Goal: Communication & Community: Share content

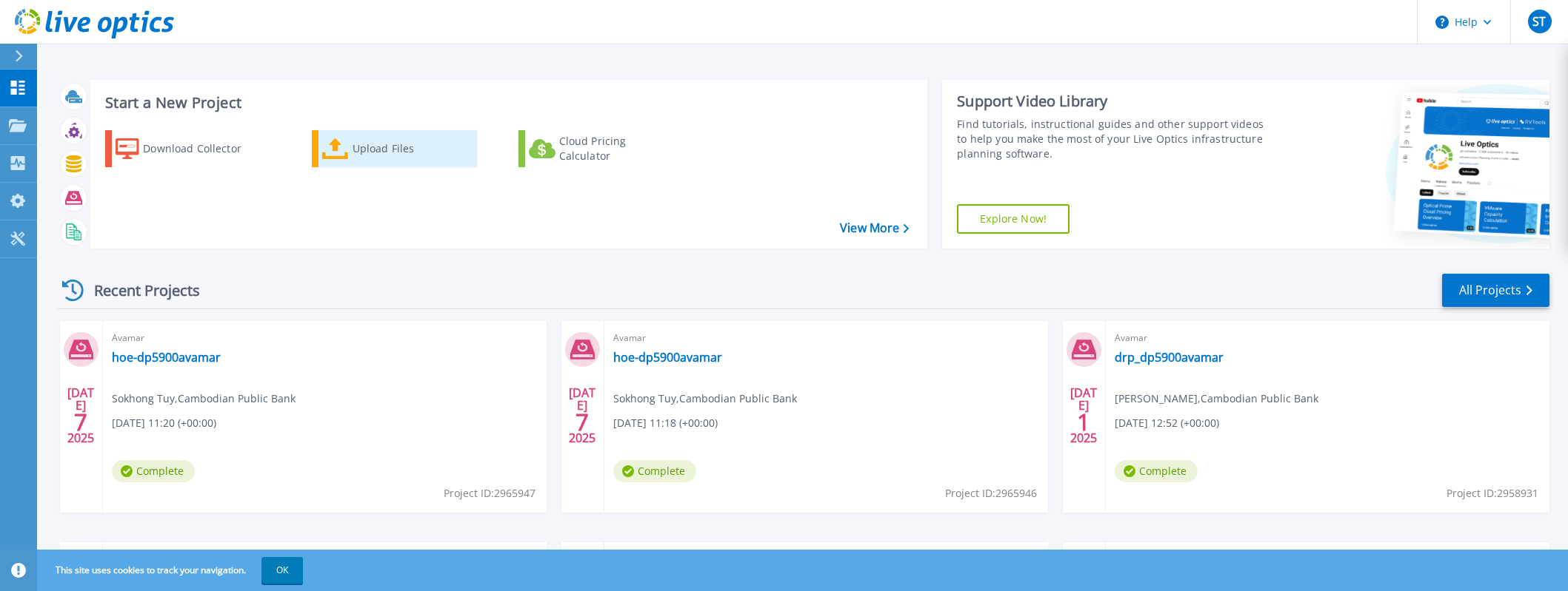
click at [354, 150] on div "Upload Files" at bounding box center [412, 149] width 119 height 29
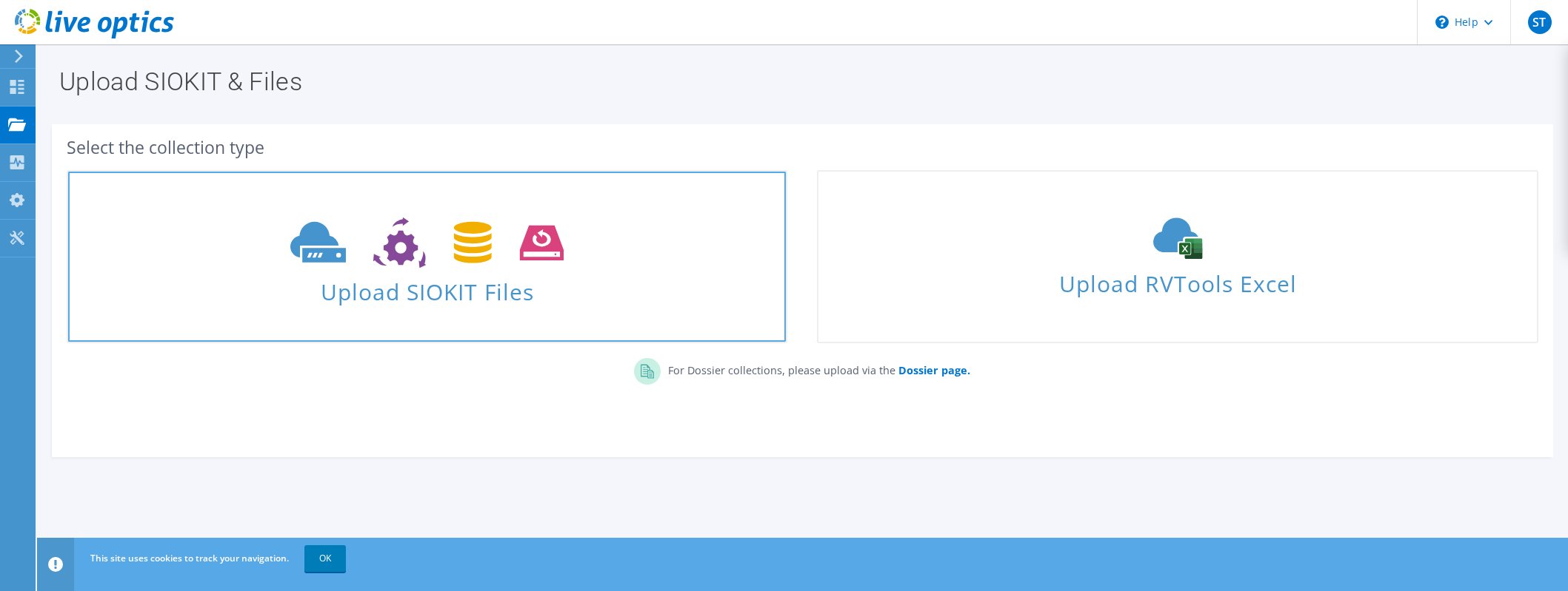
click at [373, 299] on span "Upload SIOKIT Files" at bounding box center [426, 287] width 718 height 32
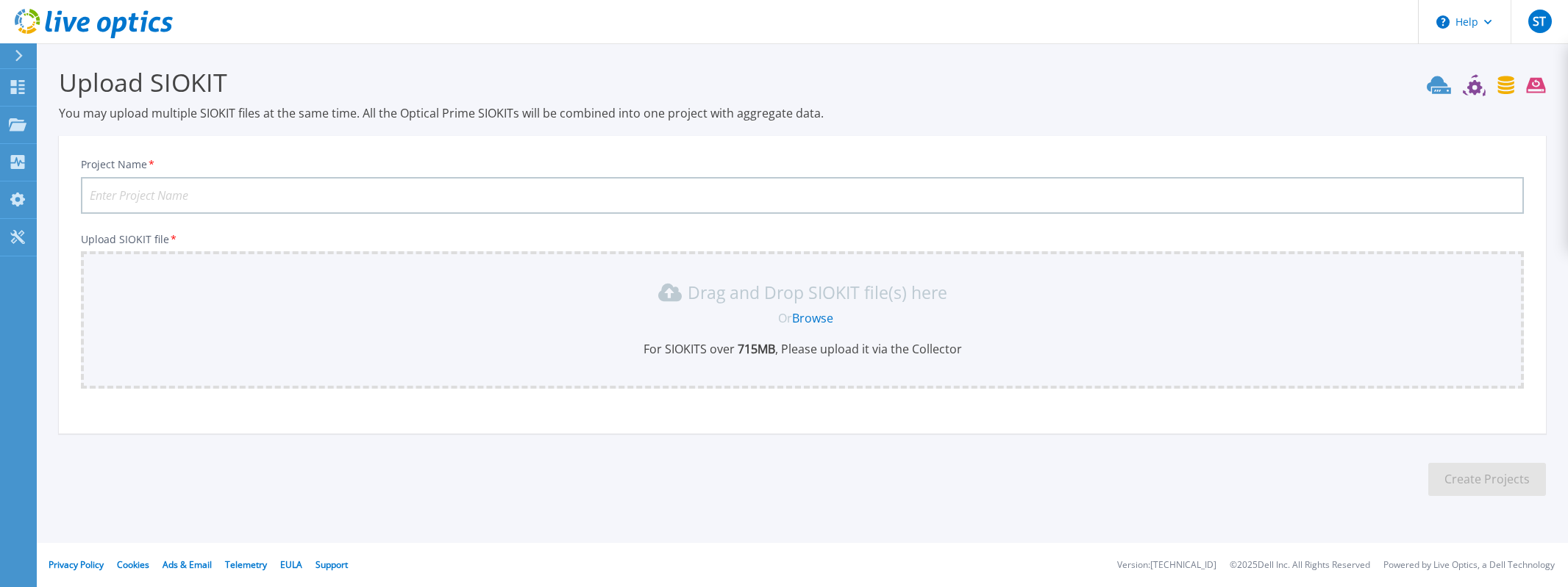
click at [192, 194] on input "Project Name *" at bounding box center [802, 195] width 1443 height 37
type input "15102025"
click at [815, 318] on link "Browse" at bounding box center [813, 318] width 41 height 16
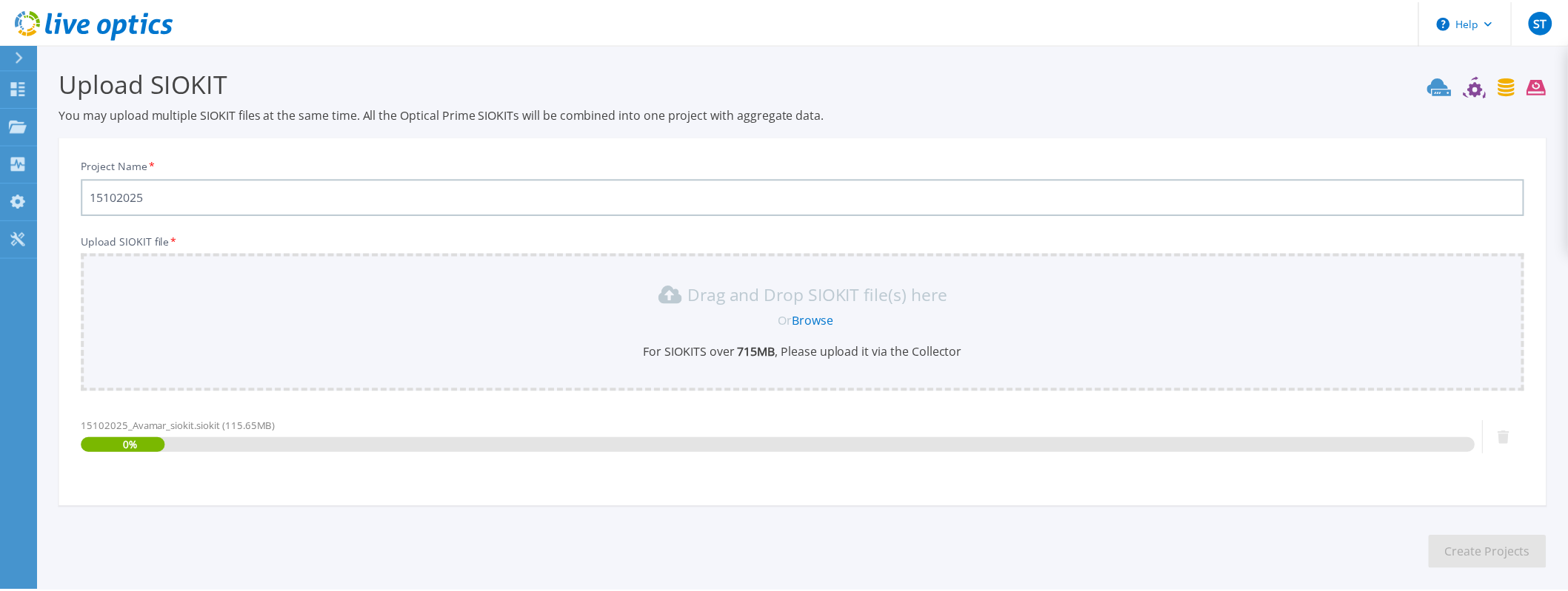
scroll to position [69, 0]
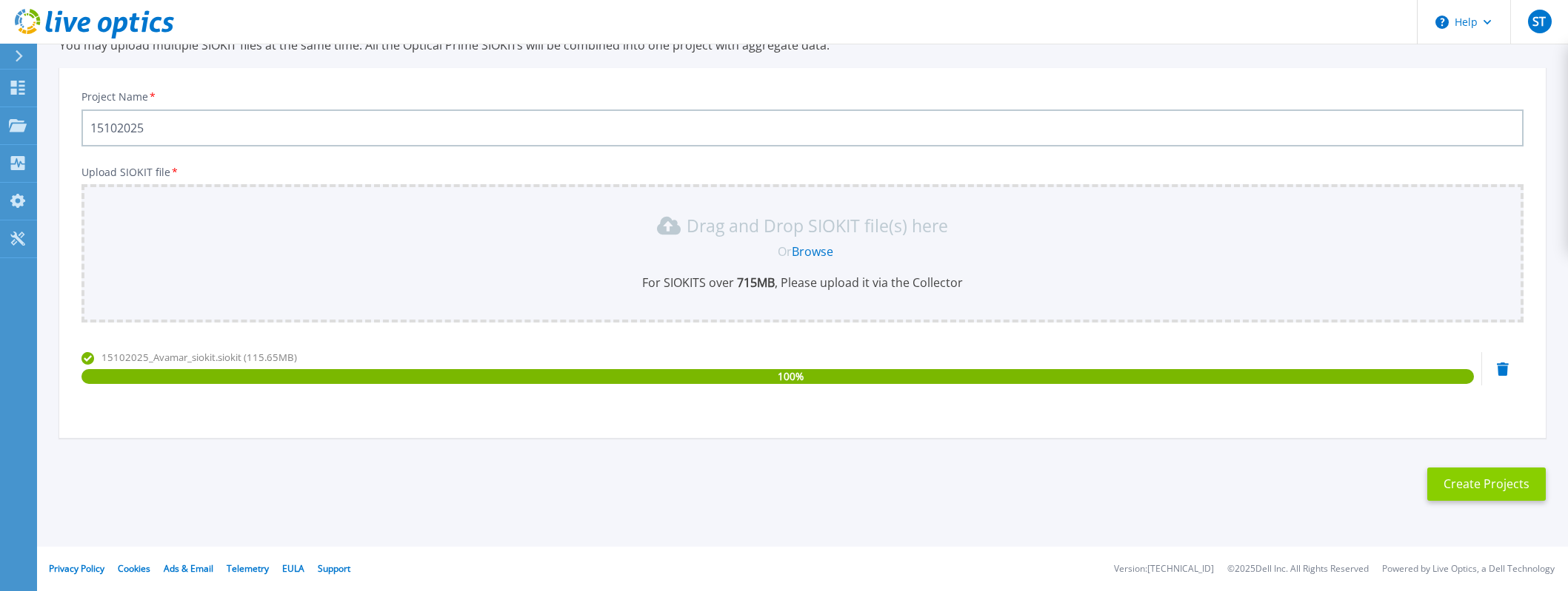
click at [1505, 484] on button "Create Projects" at bounding box center [1486, 484] width 119 height 34
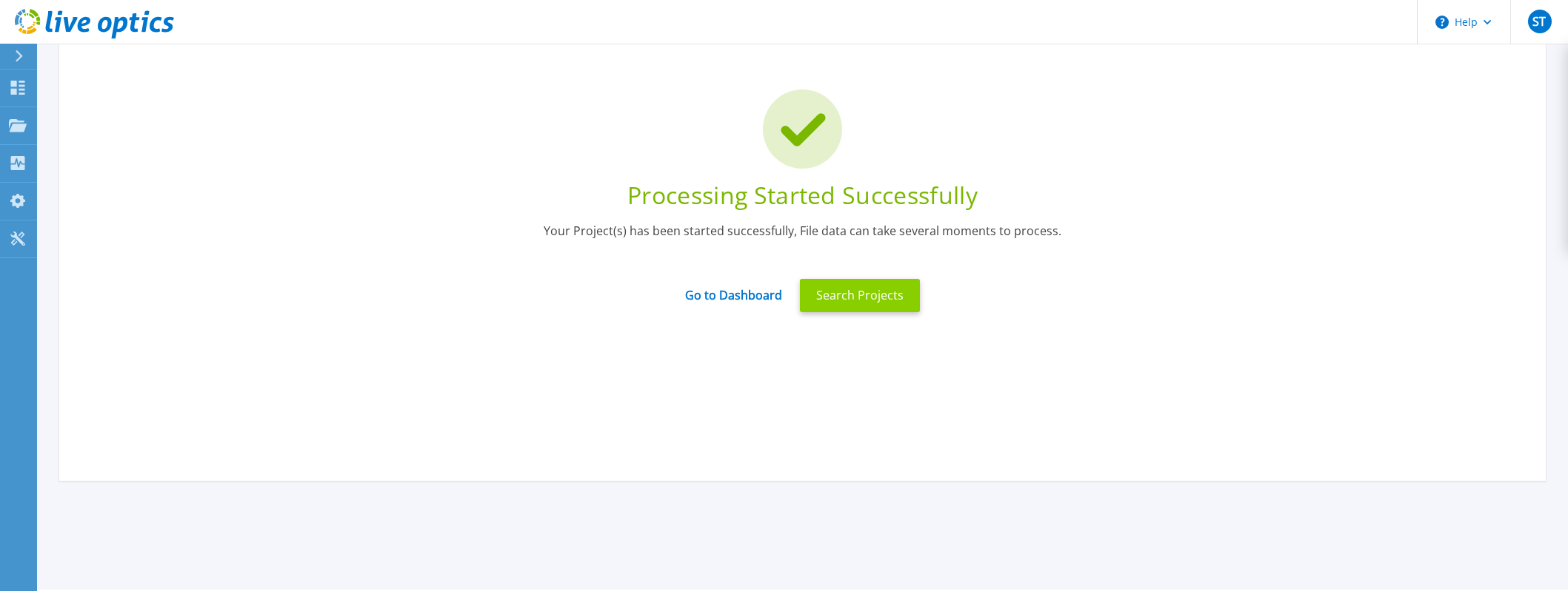
click at [855, 297] on button "Search Projects" at bounding box center [860, 296] width 120 height 34
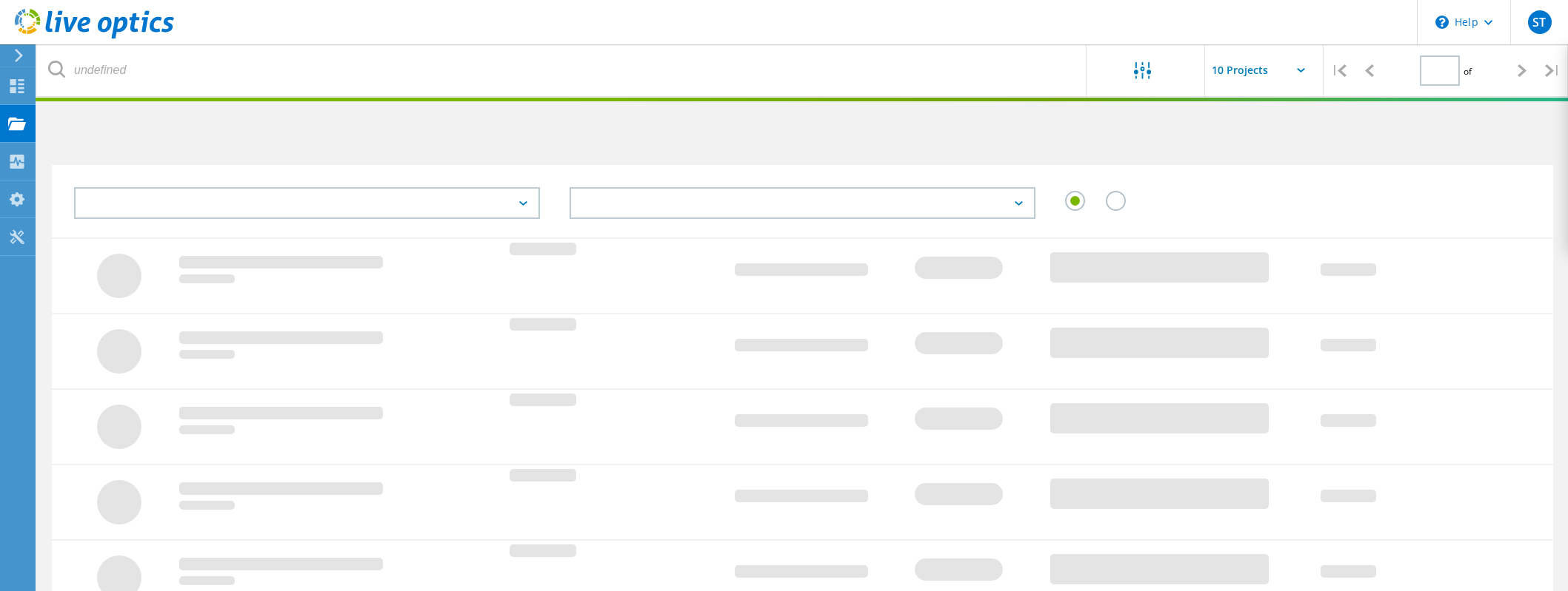
type input "1"
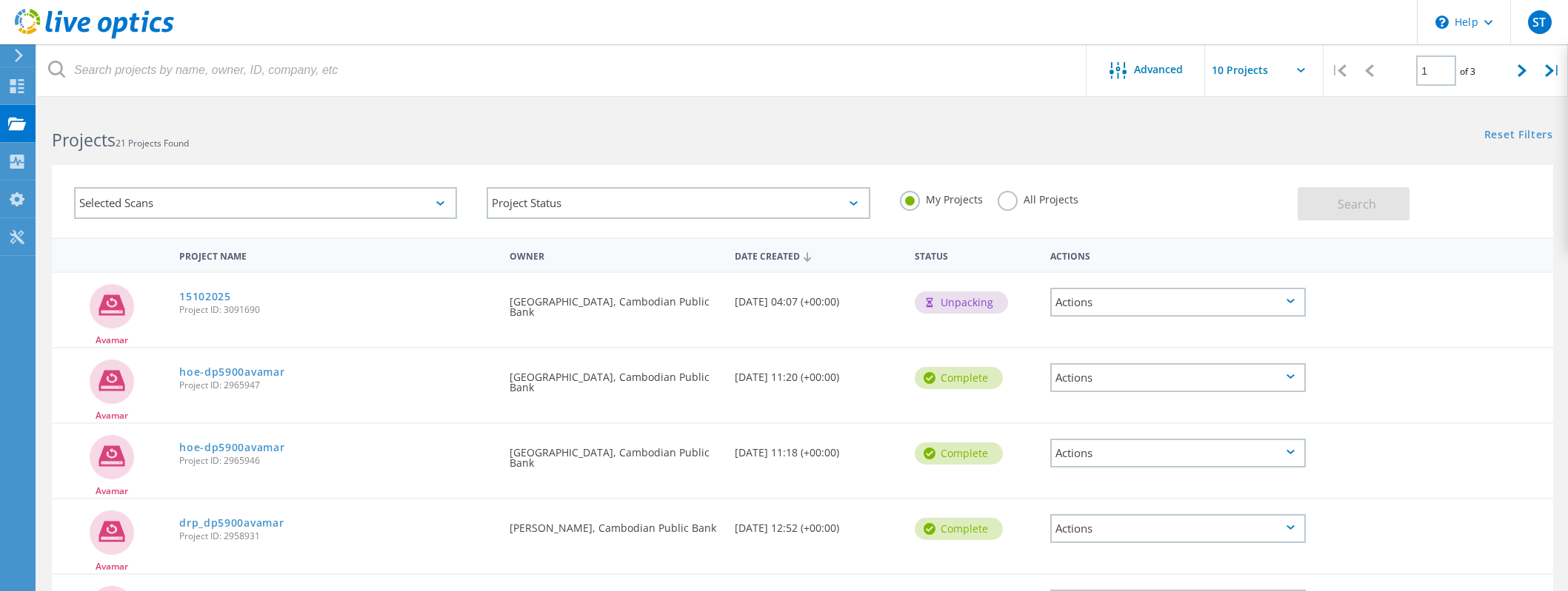
click at [775, 306] on div "Date Created 10/15/2025, 04:07 (+00:00)" at bounding box center [817, 297] width 180 height 49
click at [1226, 308] on div "Actions" at bounding box center [1178, 302] width 255 height 29
click at [1099, 313] on div "Share" at bounding box center [1178, 314] width 253 height 23
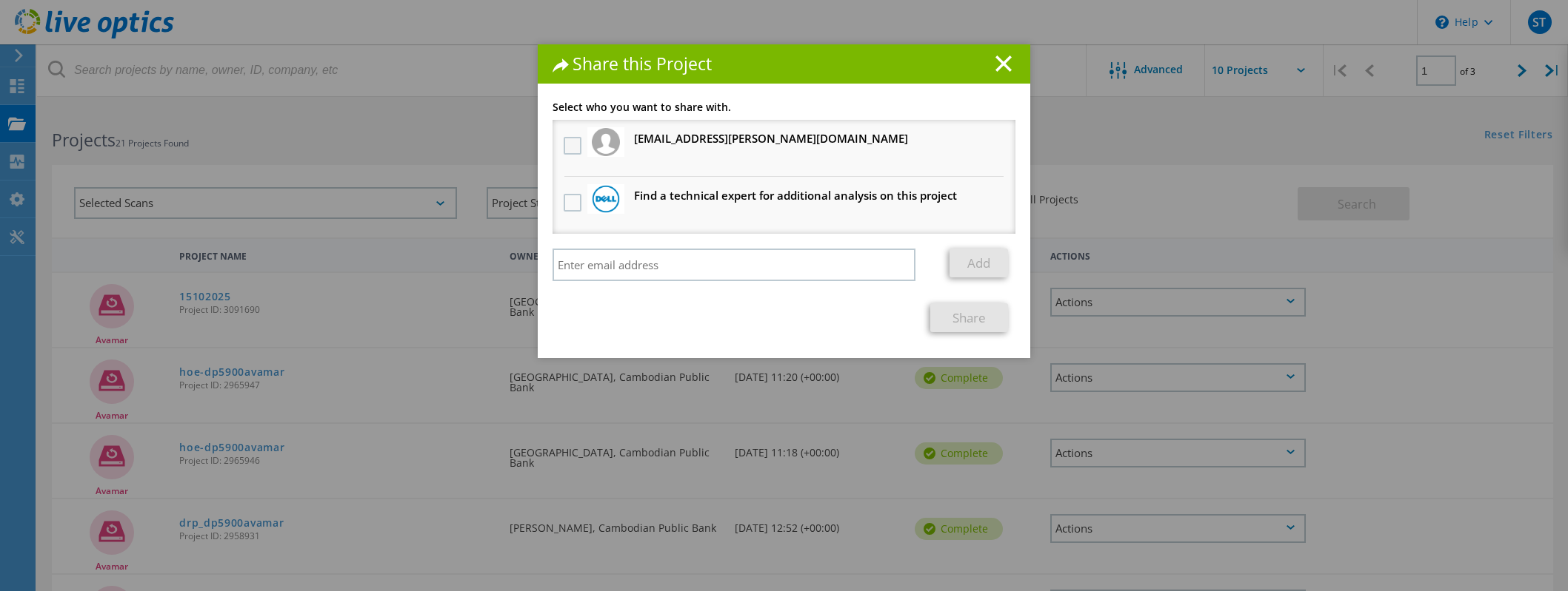
click at [566, 144] on label at bounding box center [574, 145] width 21 height 18
click at [0, 0] on input "checkbox" at bounding box center [0, 0] width 0 height 0
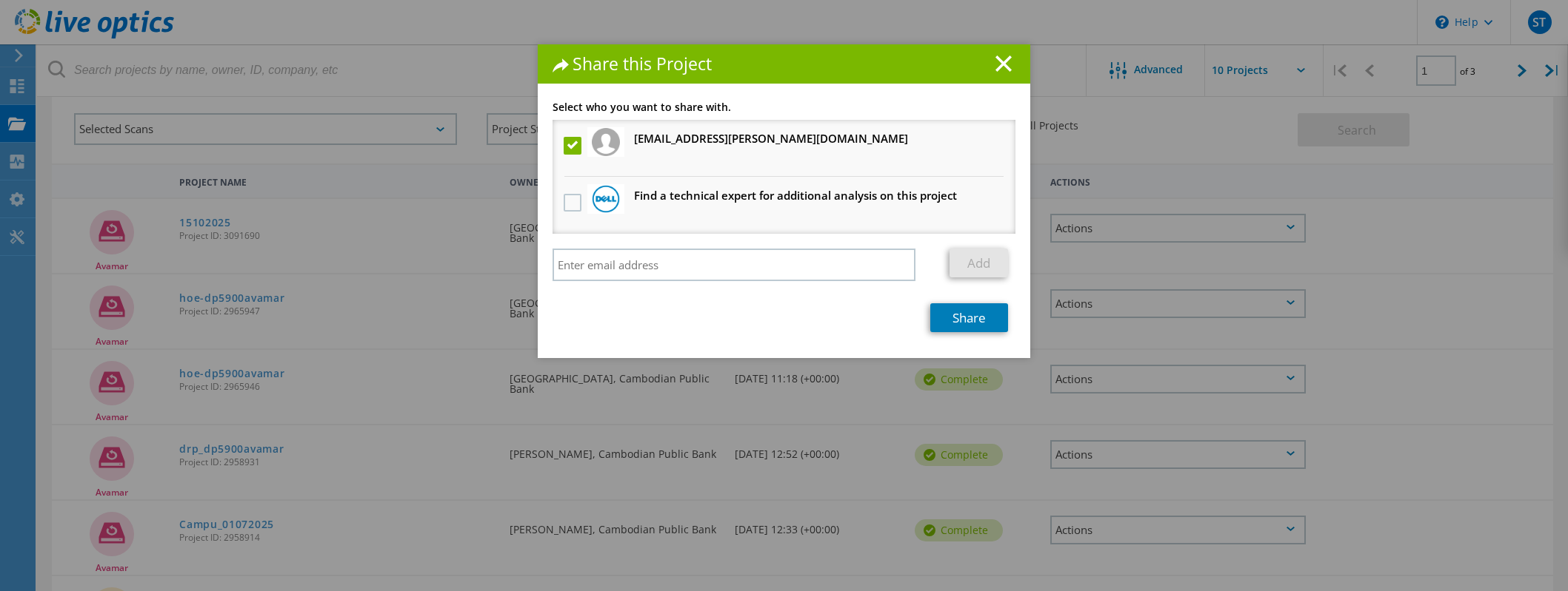
scroll to position [148, 0]
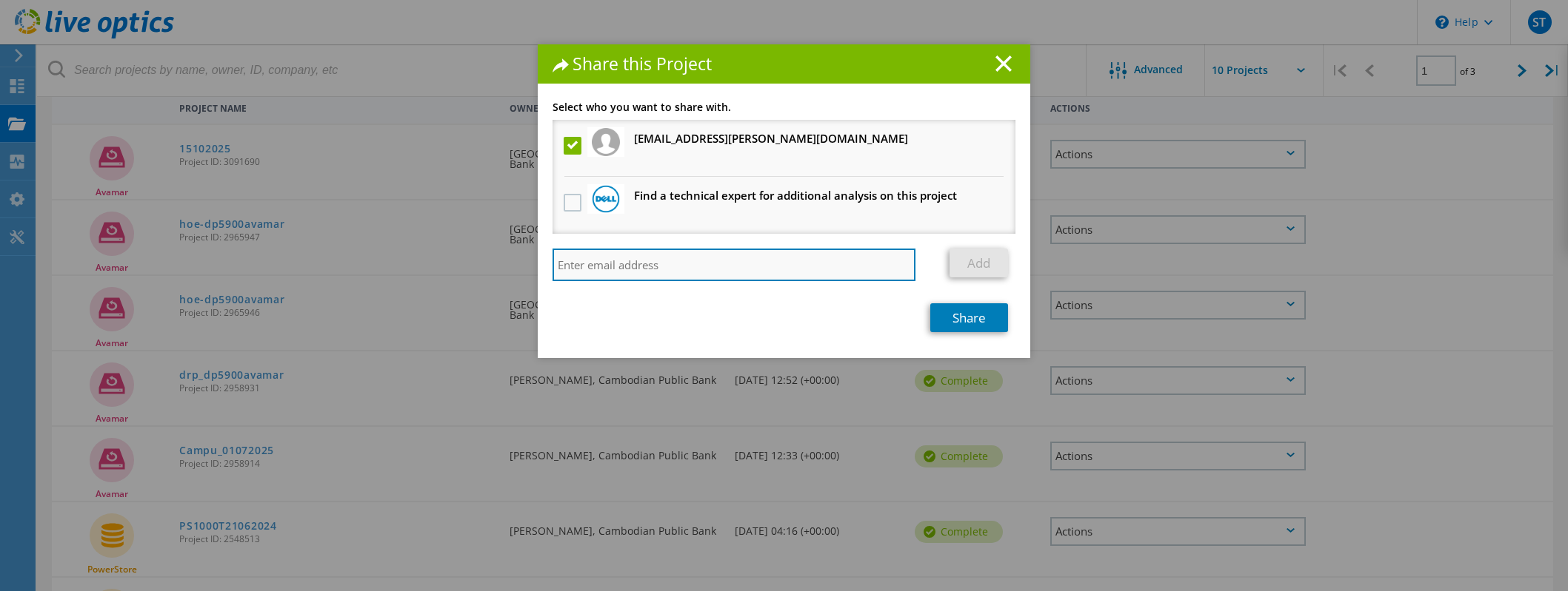
click at [720, 256] on input "search" at bounding box center [734, 265] width 363 height 33
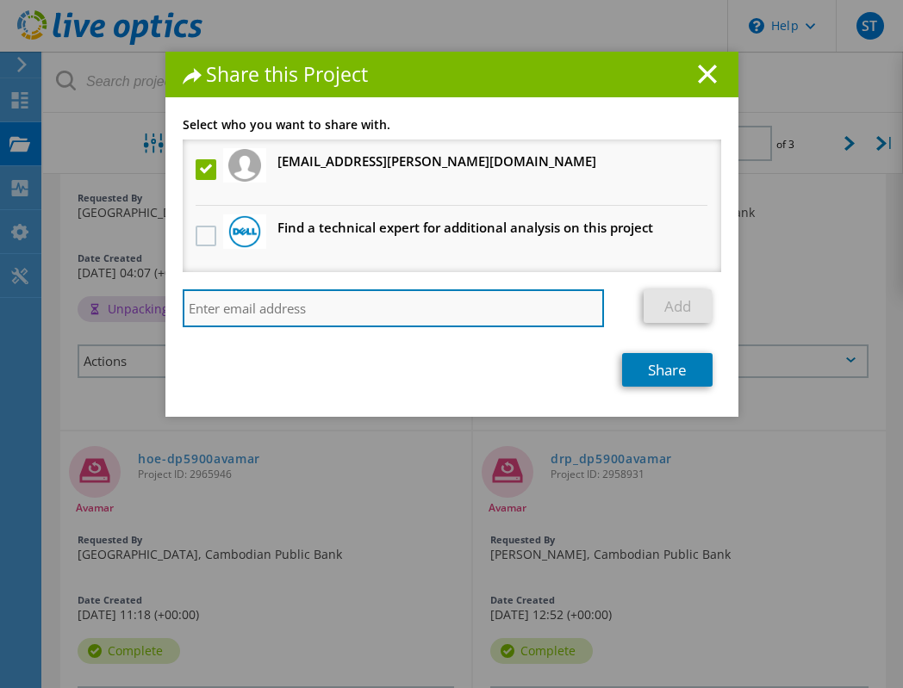
click at [250, 308] on input "search" at bounding box center [394, 308] width 422 height 38
type input "bunthang.pao@icekh.com"
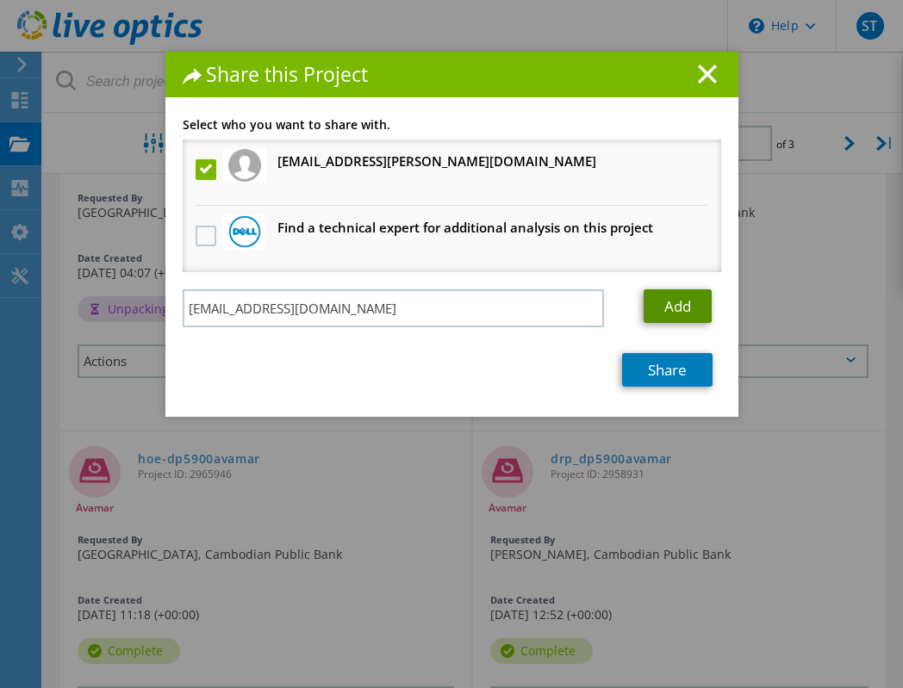
click at [669, 302] on link "Add" at bounding box center [678, 306] width 68 height 34
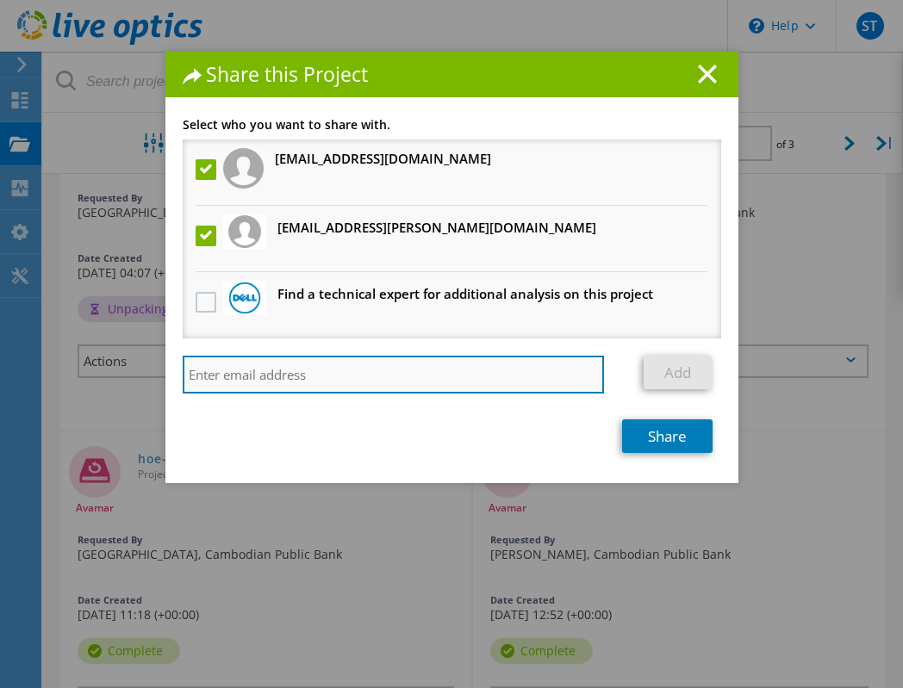
click at [362, 370] on input "search" at bounding box center [394, 375] width 422 height 38
type input "sokleng.taing@icekh.com"
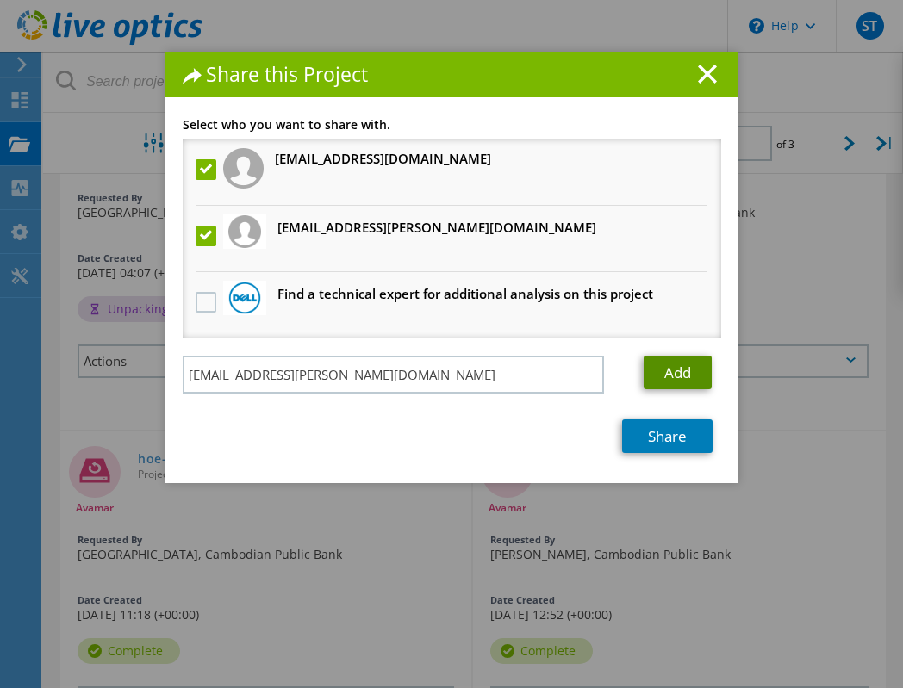
click at [657, 379] on link "Add" at bounding box center [678, 373] width 68 height 34
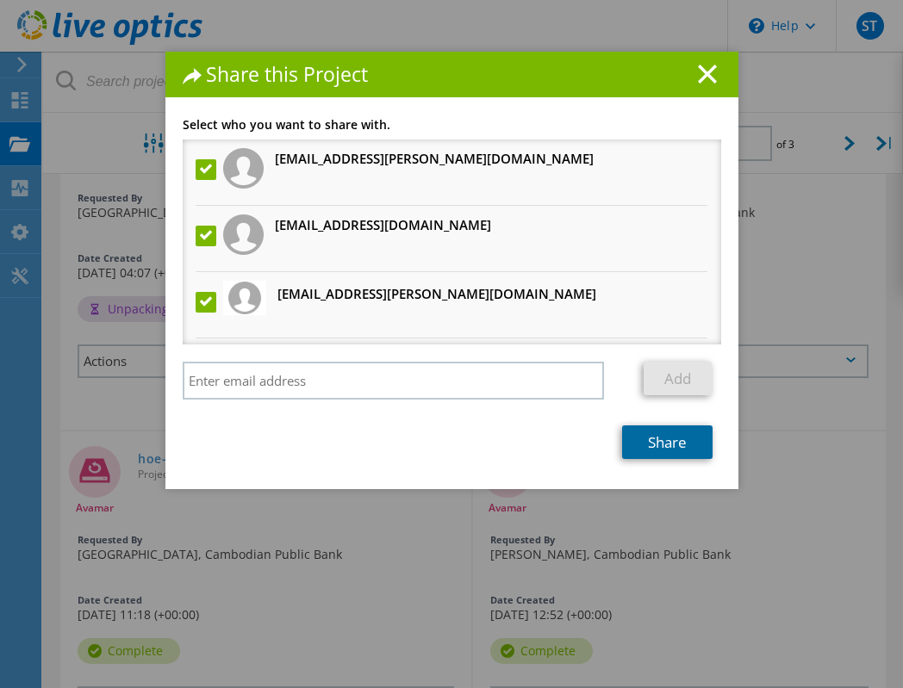
click at [673, 448] on link "Share" at bounding box center [667, 443] width 90 height 34
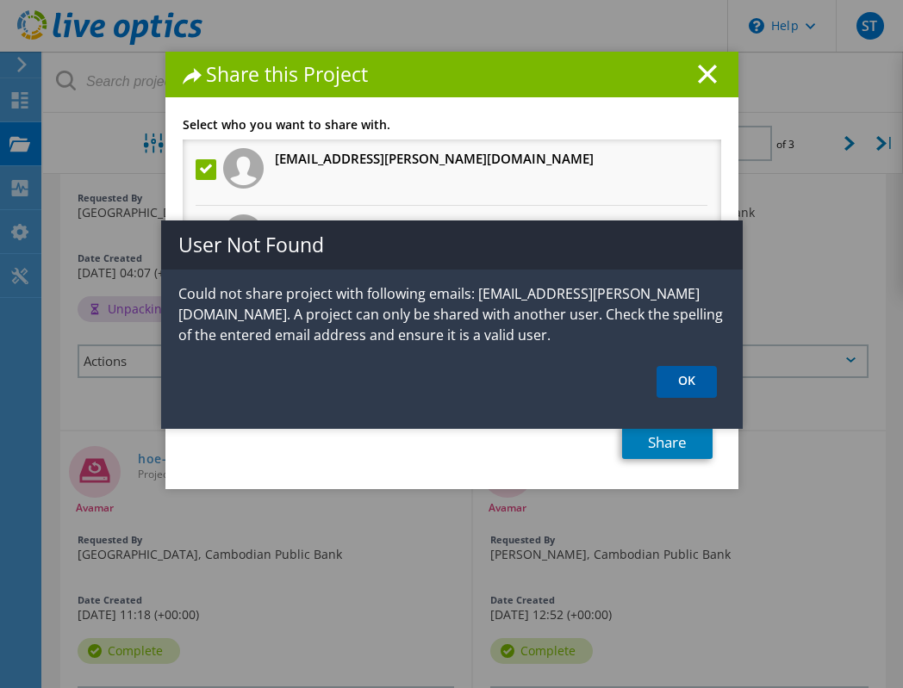
click at [683, 381] on link "OK" at bounding box center [686, 382] width 60 height 32
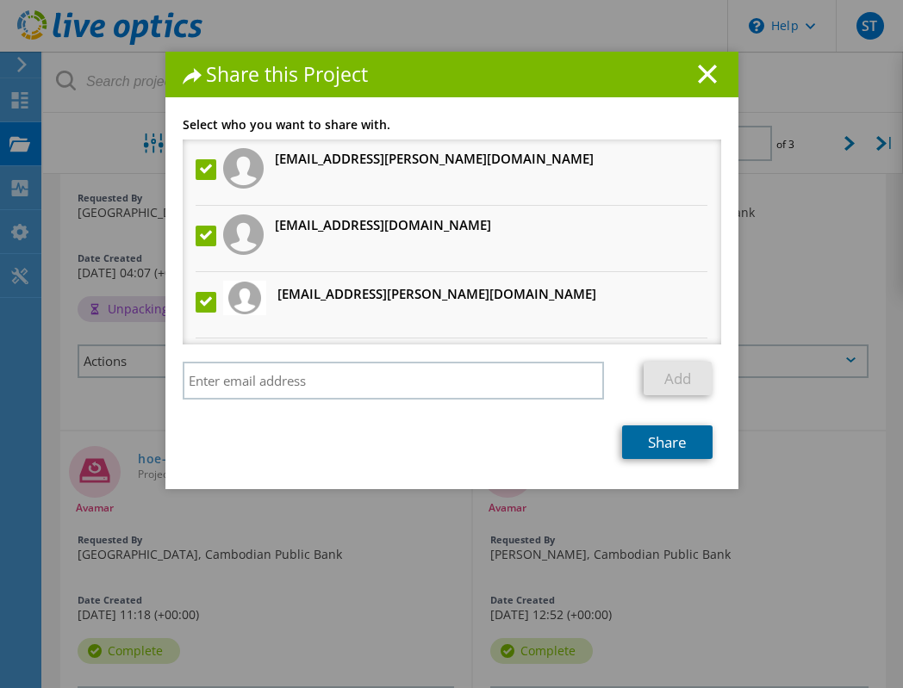
click at [673, 450] on link "Share" at bounding box center [667, 443] width 90 height 34
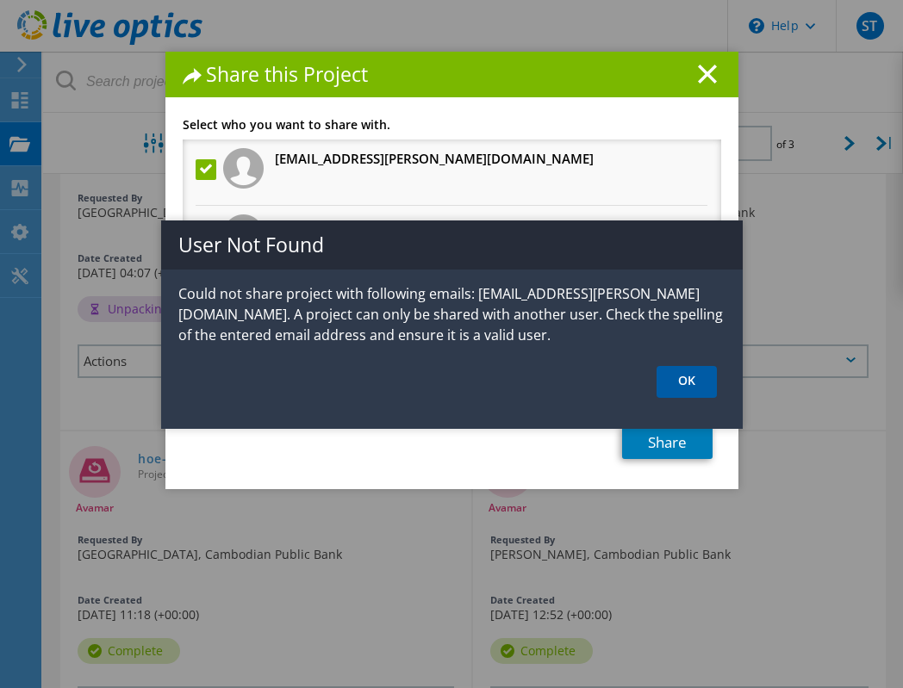
click at [679, 389] on link "OK" at bounding box center [686, 382] width 60 height 32
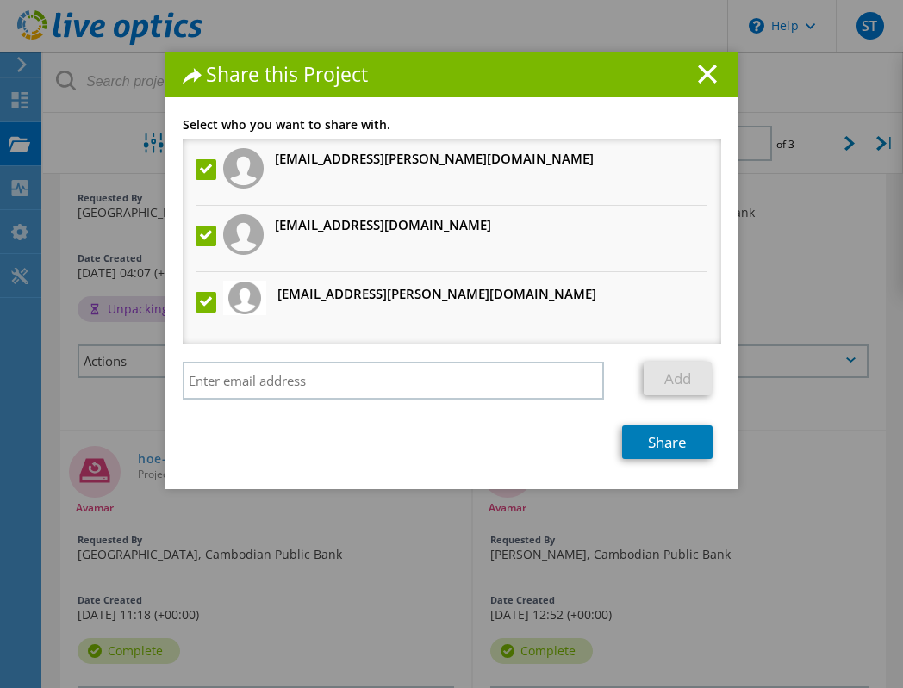
click at [199, 165] on label at bounding box center [208, 169] width 25 height 21
click at [0, 0] on input "checkbox" at bounding box center [0, 0] width 0 height 0
click at [664, 439] on link "Share" at bounding box center [667, 443] width 90 height 34
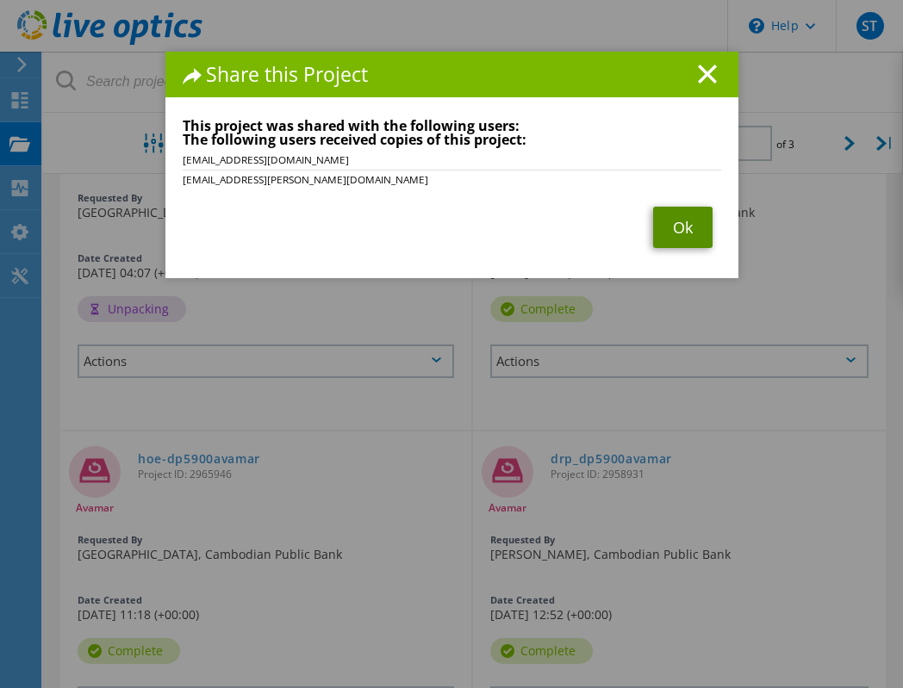
click at [670, 225] on link "Ok" at bounding box center [682, 227] width 59 height 41
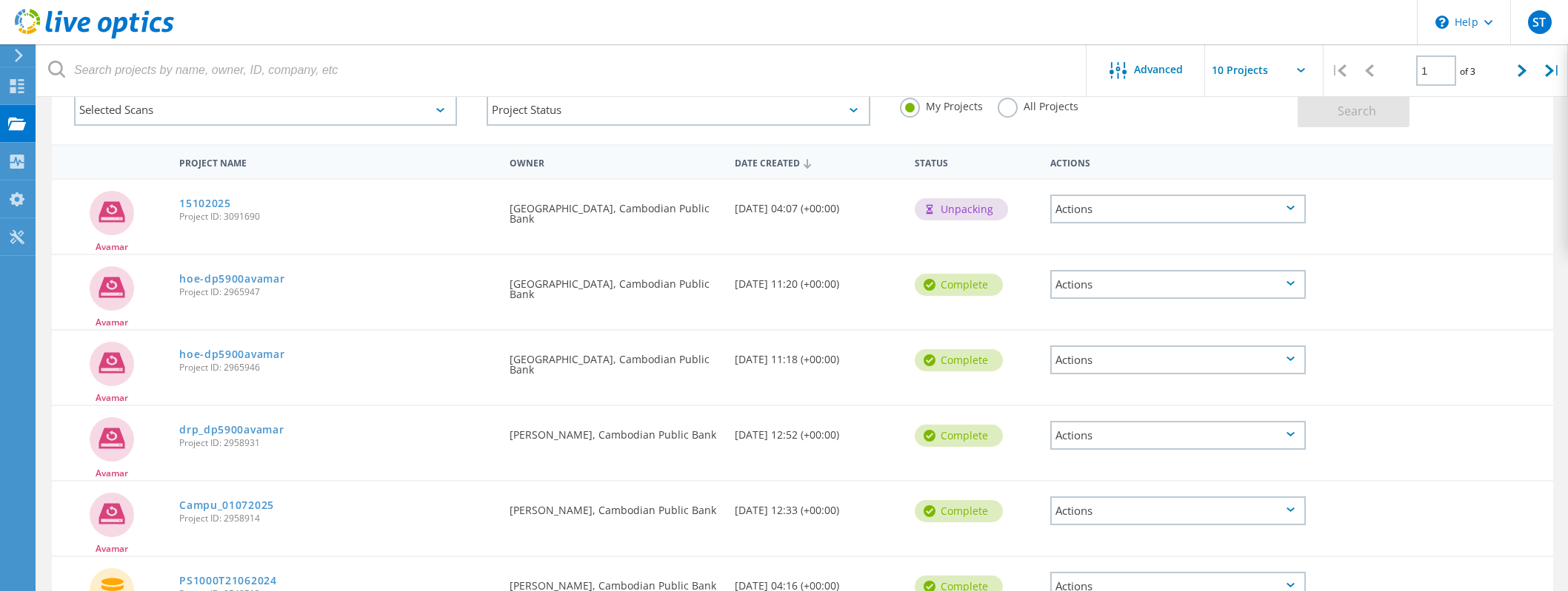
scroll to position [0, 0]
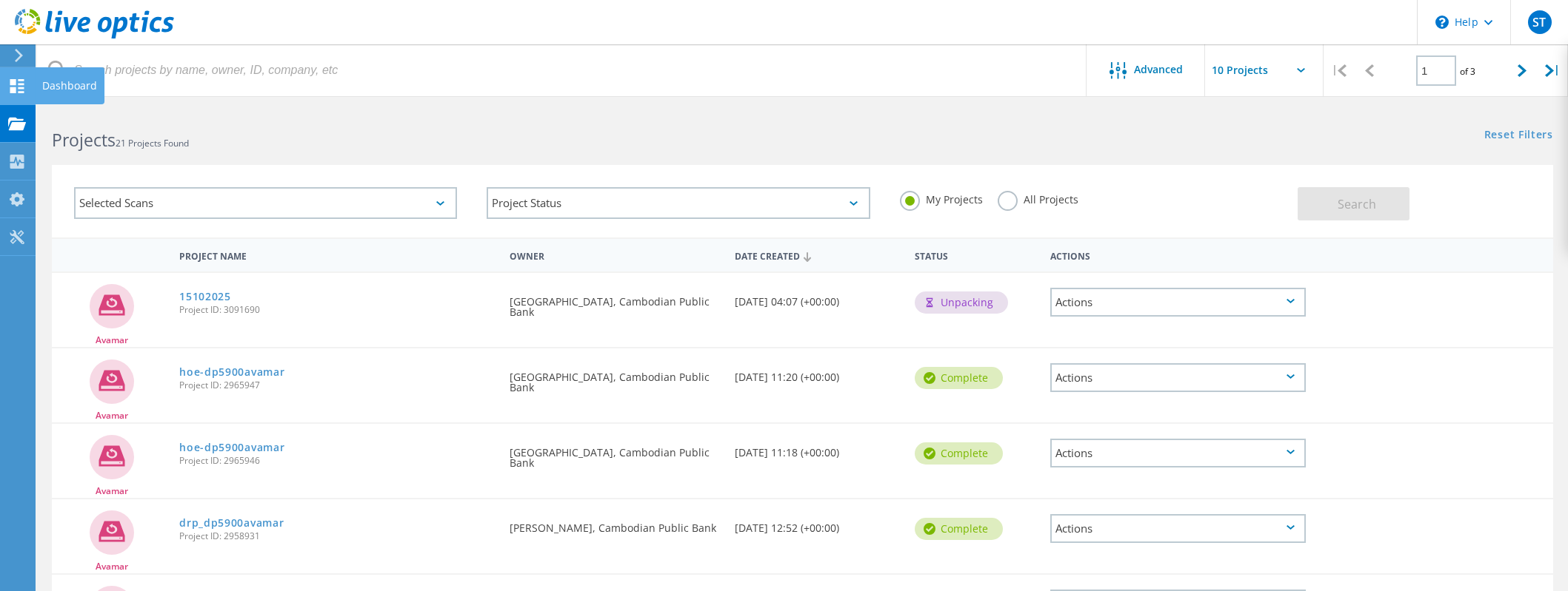
click at [15, 81] on use at bounding box center [17, 86] width 14 height 14
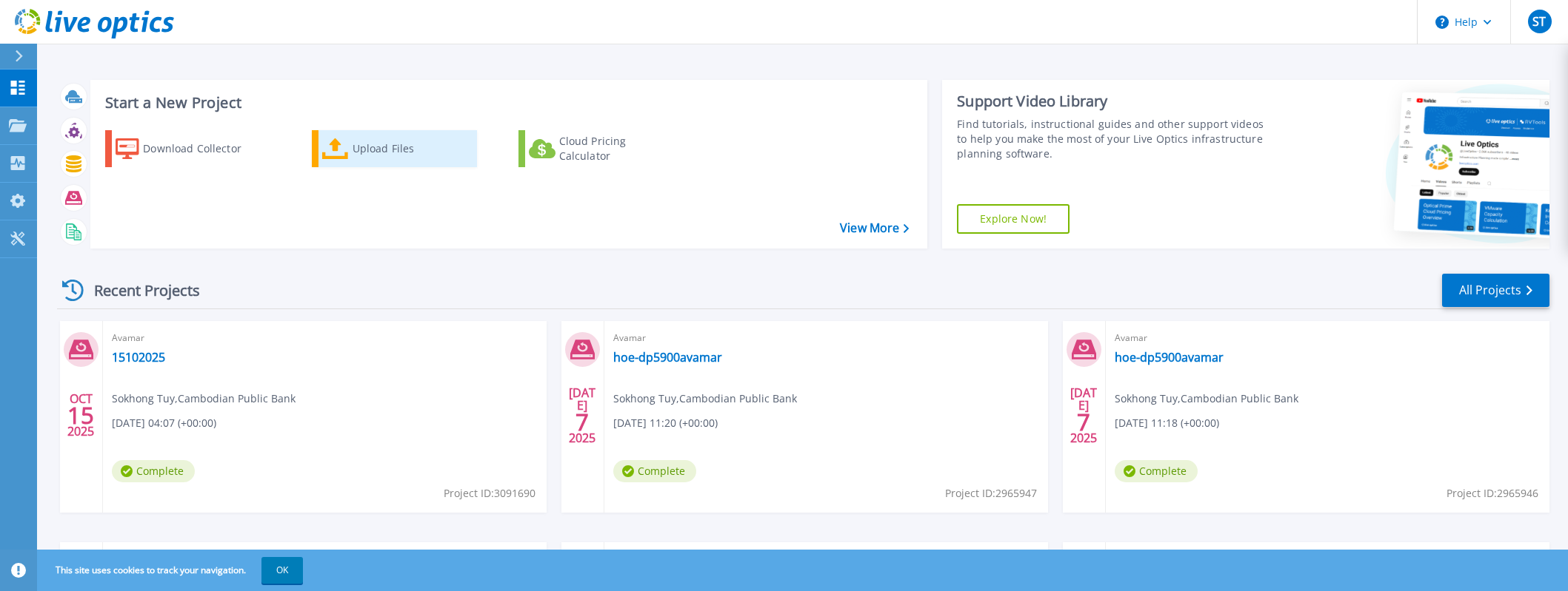
click at [377, 155] on div "Upload Files" at bounding box center [412, 149] width 119 height 29
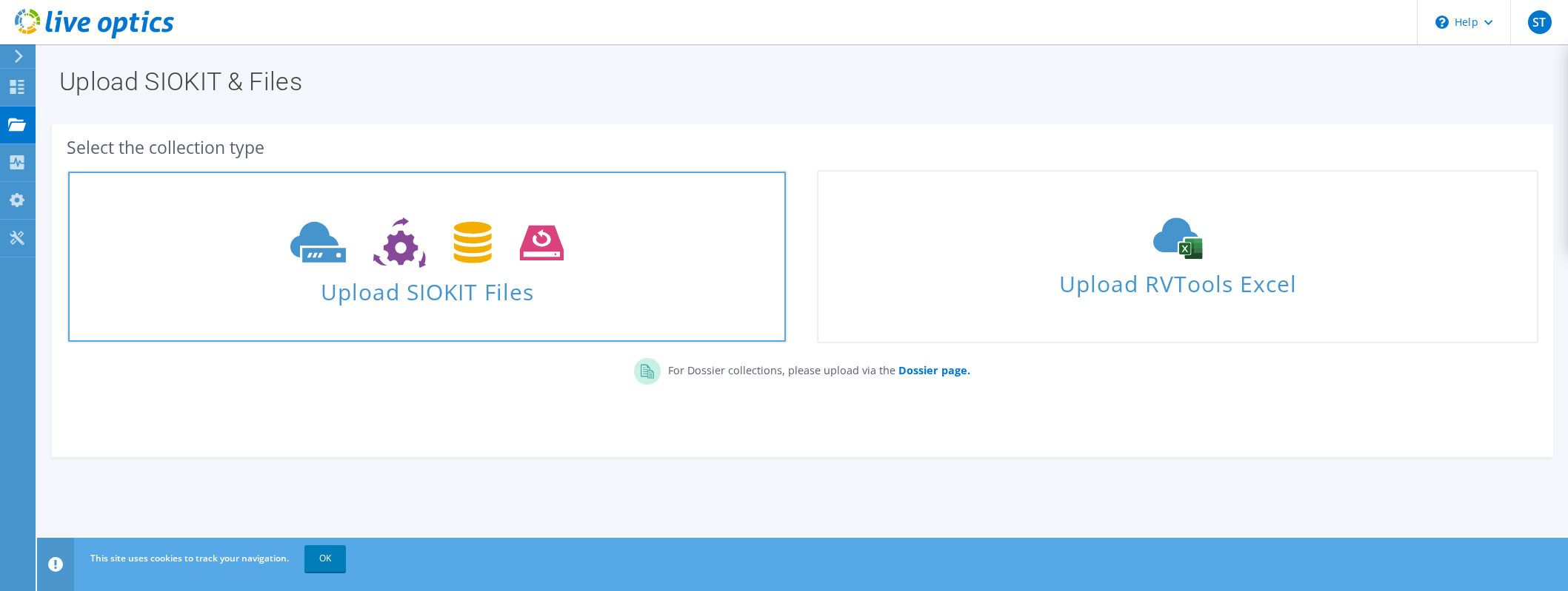
click at [459, 303] on span "Upload SIOKIT Files" at bounding box center [426, 287] width 718 height 32
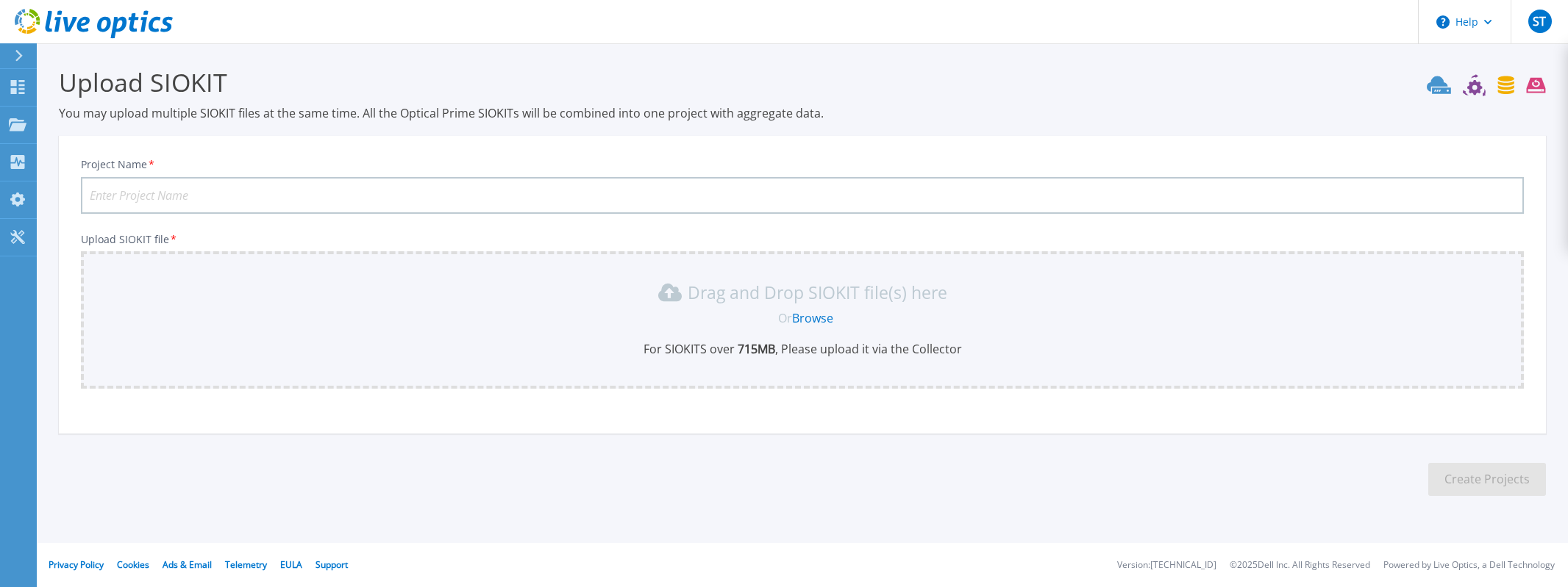
click at [187, 196] on input "Project Name *" at bounding box center [802, 195] width 1443 height 37
click at [101, 193] on input "15102025" at bounding box center [802, 195] width 1443 height 37
type input "19092025"
click at [814, 319] on link "Browse" at bounding box center [813, 318] width 41 height 16
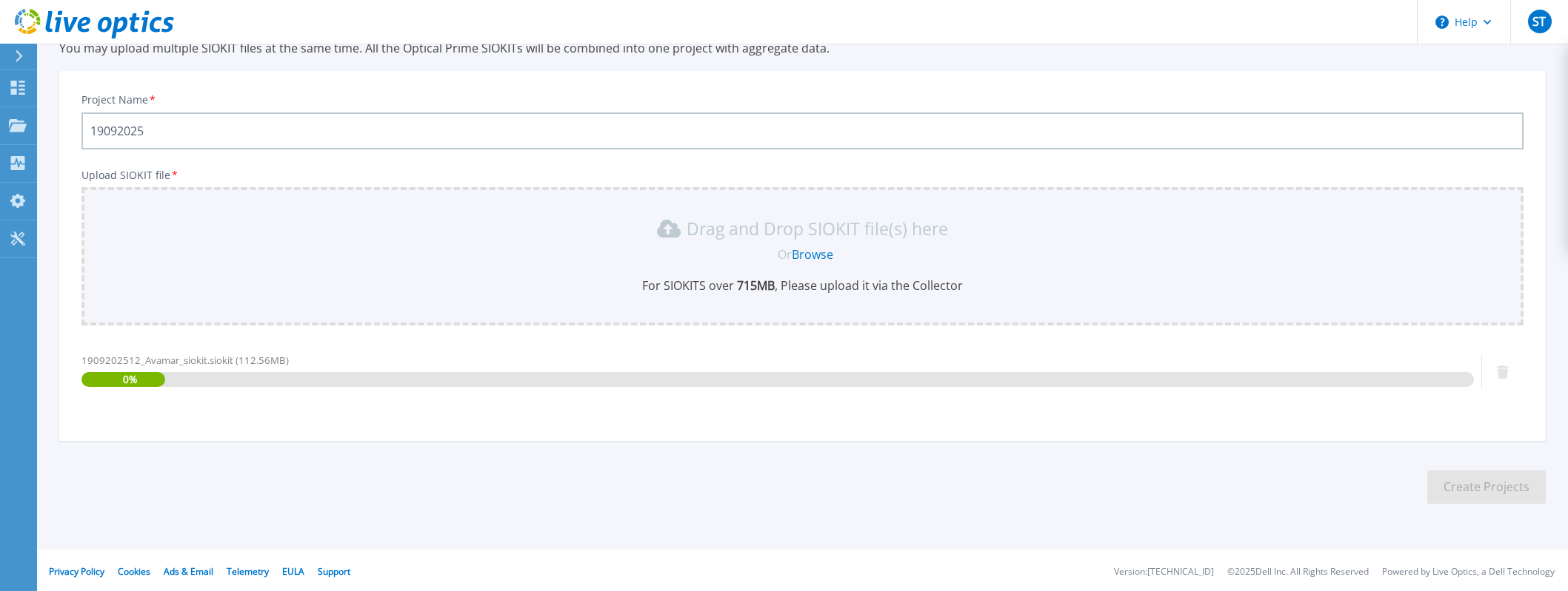
scroll to position [69, 0]
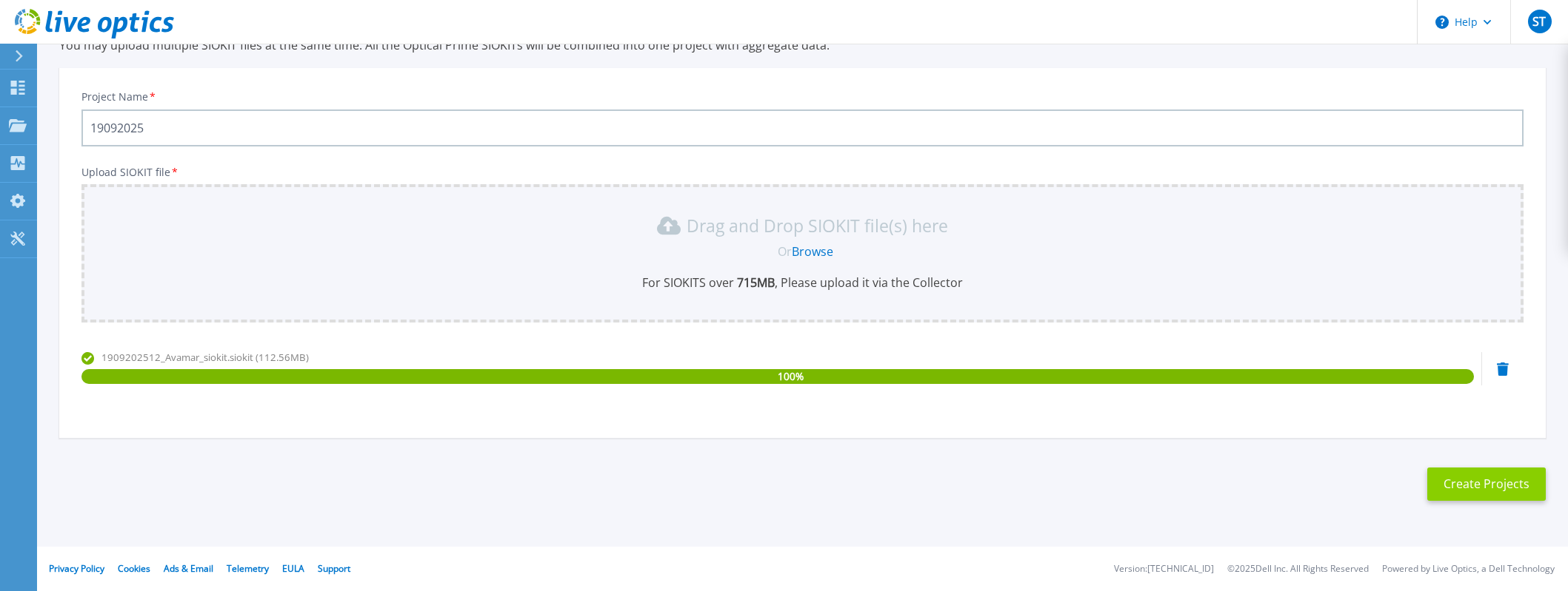
click at [1504, 490] on button "Create Projects" at bounding box center [1486, 484] width 119 height 34
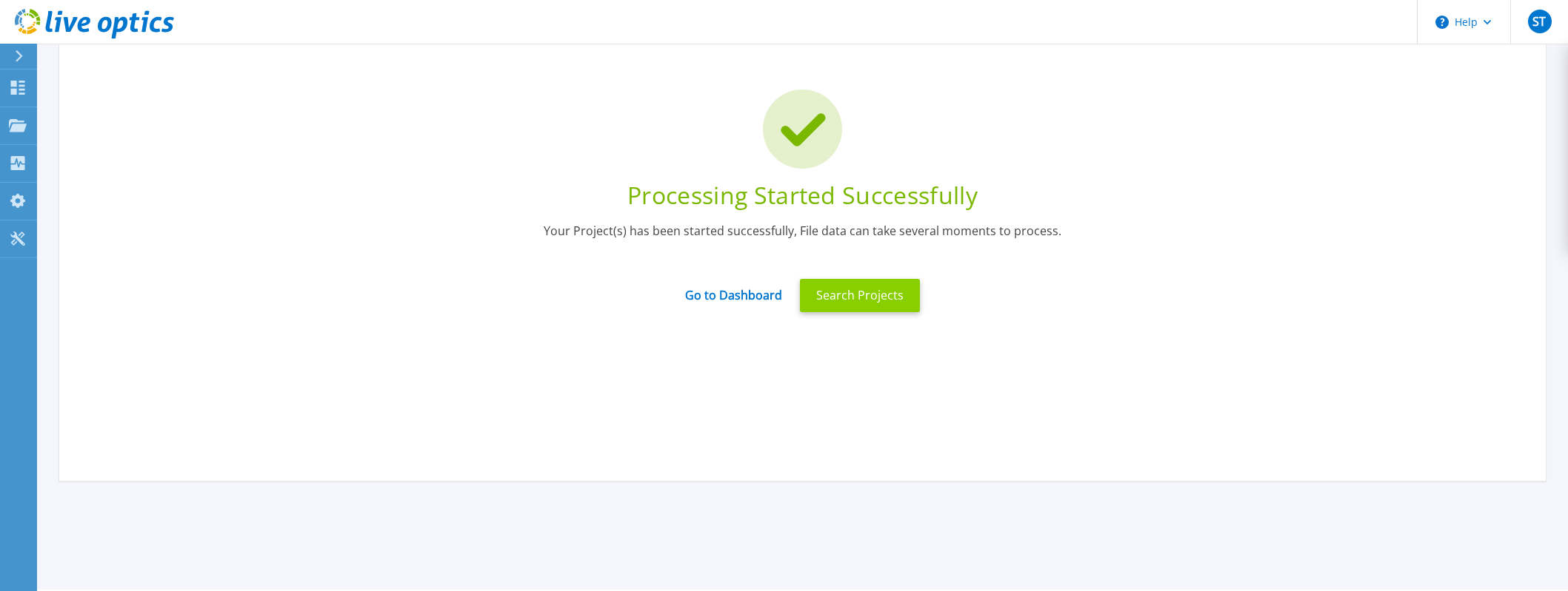
click at [841, 292] on button "Search Projects" at bounding box center [860, 296] width 120 height 34
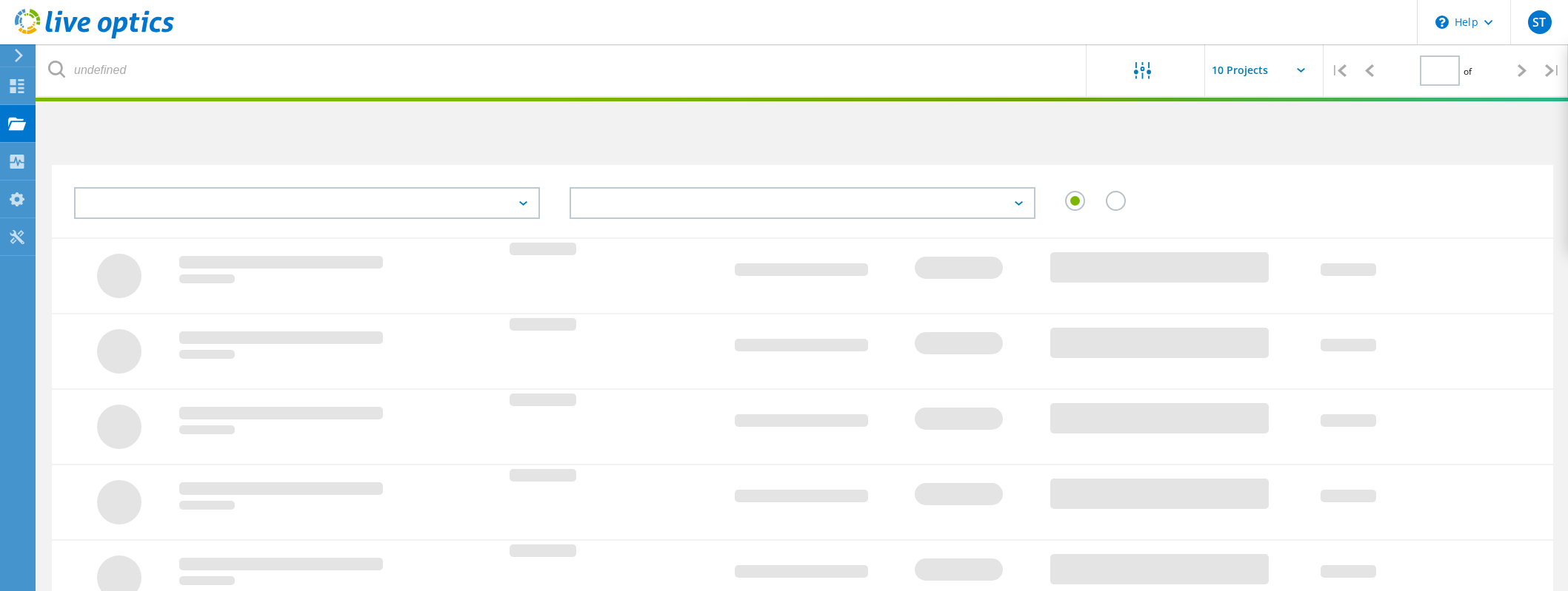
type input "1"
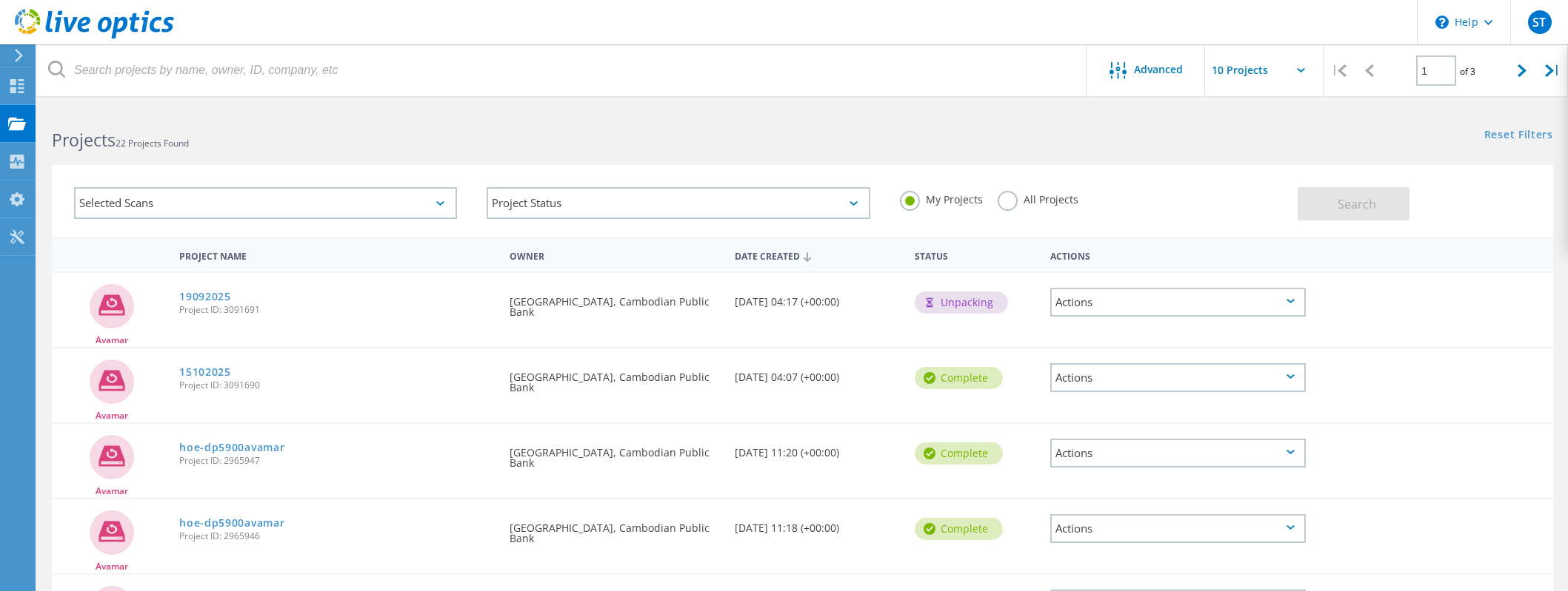
click at [862, 342] on div "Avamar 19092025 Project ID: 3091691 Requested By [PERSON_NAME], Cambodian Publi…" at bounding box center [802, 310] width 1501 height 74
click at [950, 300] on div "Unpacking" at bounding box center [961, 302] width 94 height 22
click at [1115, 291] on div "Actions" at bounding box center [1178, 302] width 255 height 29
click at [1109, 314] on div "Share" at bounding box center [1178, 314] width 253 height 23
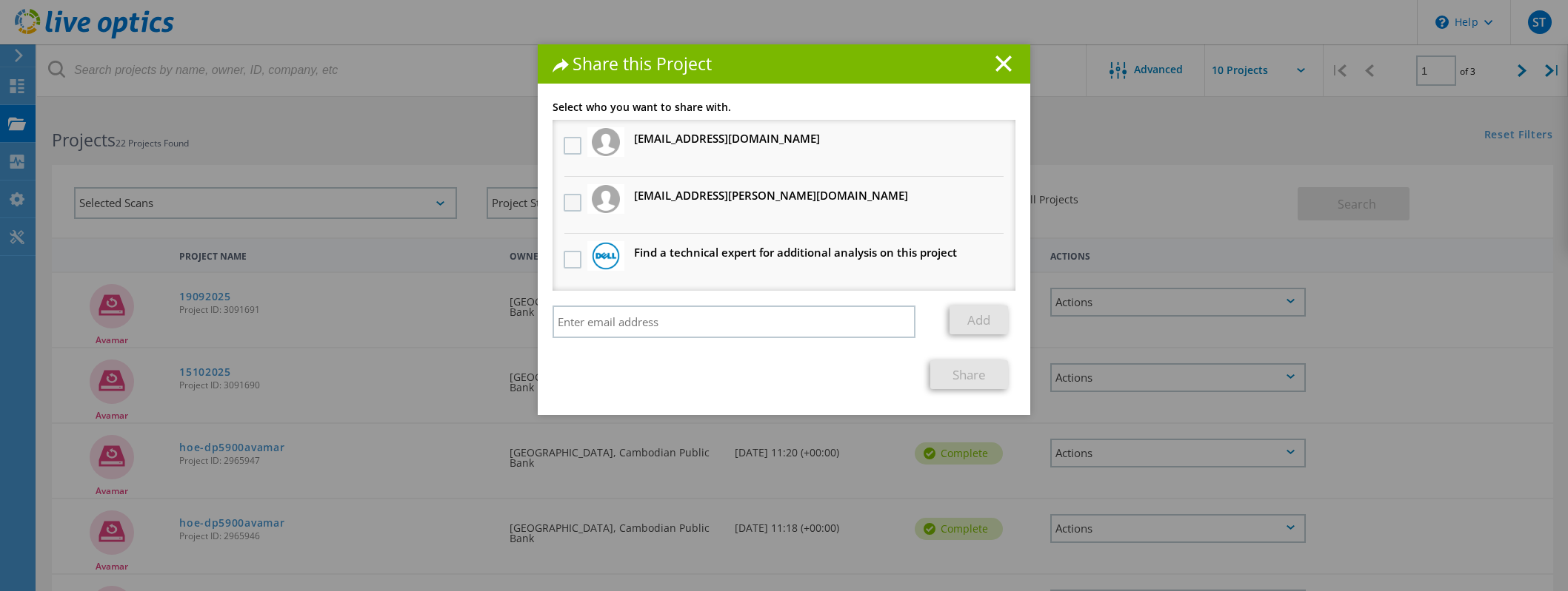
click at [564, 199] on label at bounding box center [574, 203] width 21 height 18
click at [0, 0] on input "checkbox" at bounding box center [0, 0] width 0 height 0
click at [564, 143] on label at bounding box center [574, 145] width 21 height 18
click at [0, 0] on input "checkbox" at bounding box center [0, 0] width 0 height 0
click at [971, 371] on link "Share" at bounding box center [969, 375] width 77 height 29
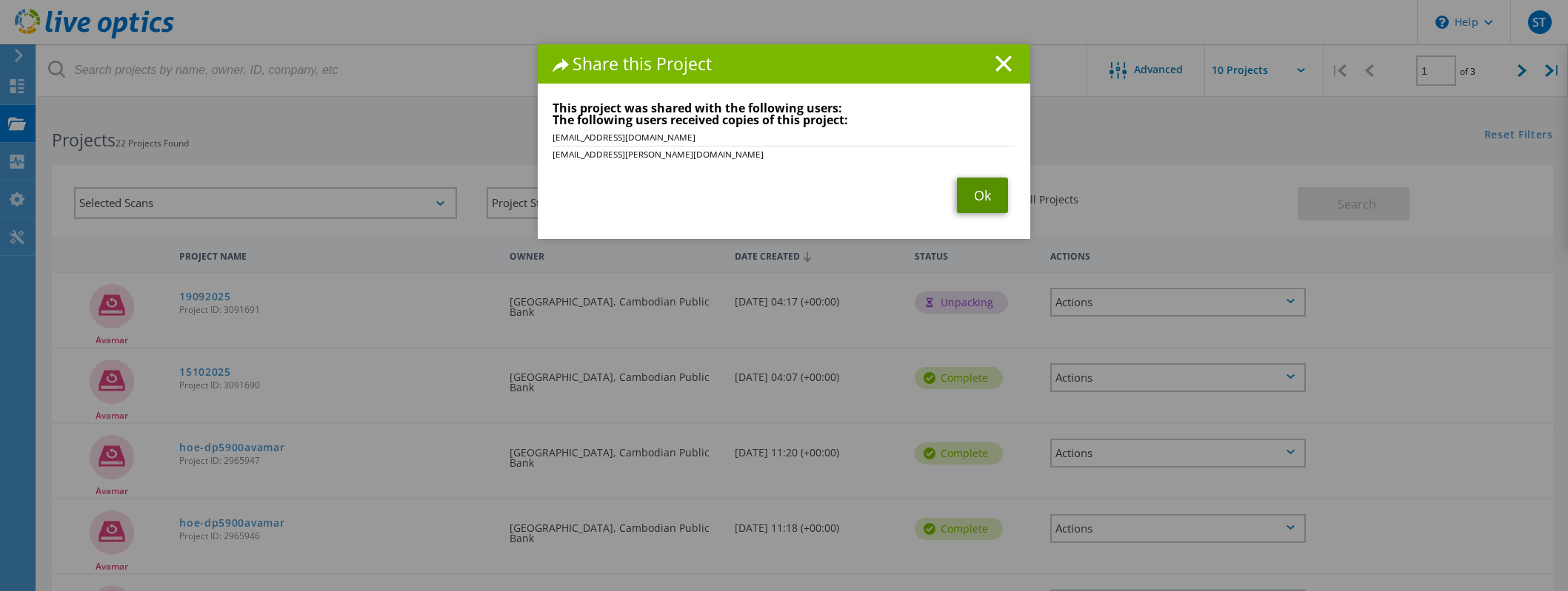
click at [971, 194] on link "Ok" at bounding box center [982, 195] width 51 height 35
